Goal: Task Accomplishment & Management: Manage account settings

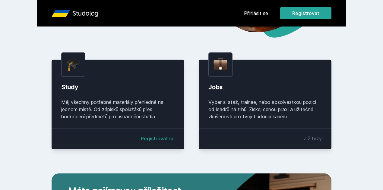
scroll to position [121, 0]
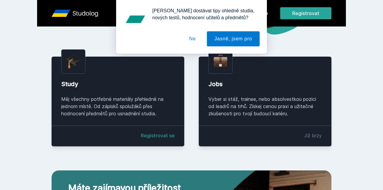
click at [301, 12] on div "[PERSON_NAME] dostávat tipy ohledně studia, nových testů, hodnocení učitelů a p…" at bounding box center [191, 27] width 383 height 54
drag, startPoint x: 193, startPoint y: 38, endPoint x: 204, endPoint y: 32, distance: 12.4
click at [193, 38] on button "Ne" at bounding box center [193, 38] width 22 height 15
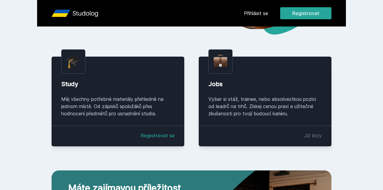
click at [268, 15] on link "Přihlásit se" at bounding box center [256, 13] width 24 height 7
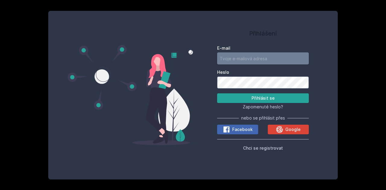
click at [272, 64] on input "E-mail" at bounding box center [263, 58] width 92 height 12
type input "[EMAIL_ADDRESS][DOMAIN_NAME]"
click at [247, 97] on button "Přihlásit se" at bounding box center [263, 98] width 92 height 10
